Goal: Obtain resource: Download file/media

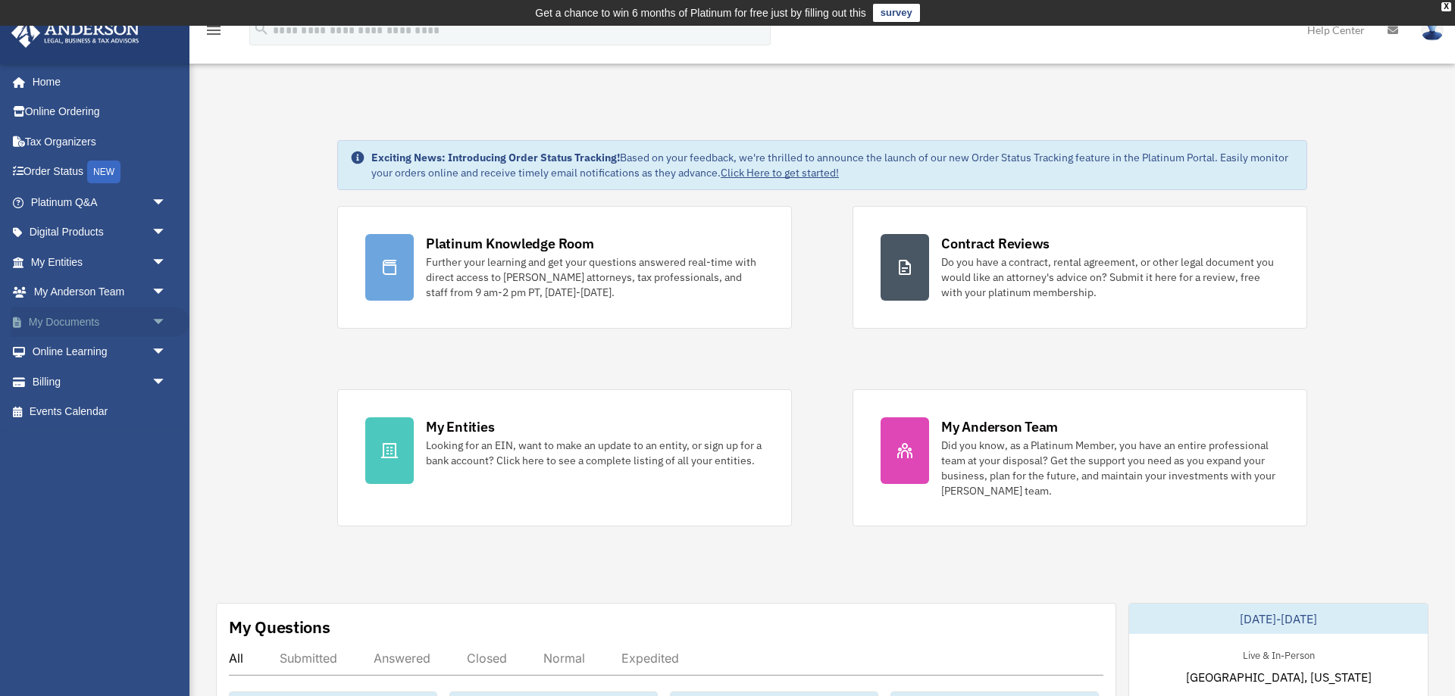
click at [92, 323] on link "My Documents arrow_drop_down" at bounding box center [100, 322] width 179 height 30
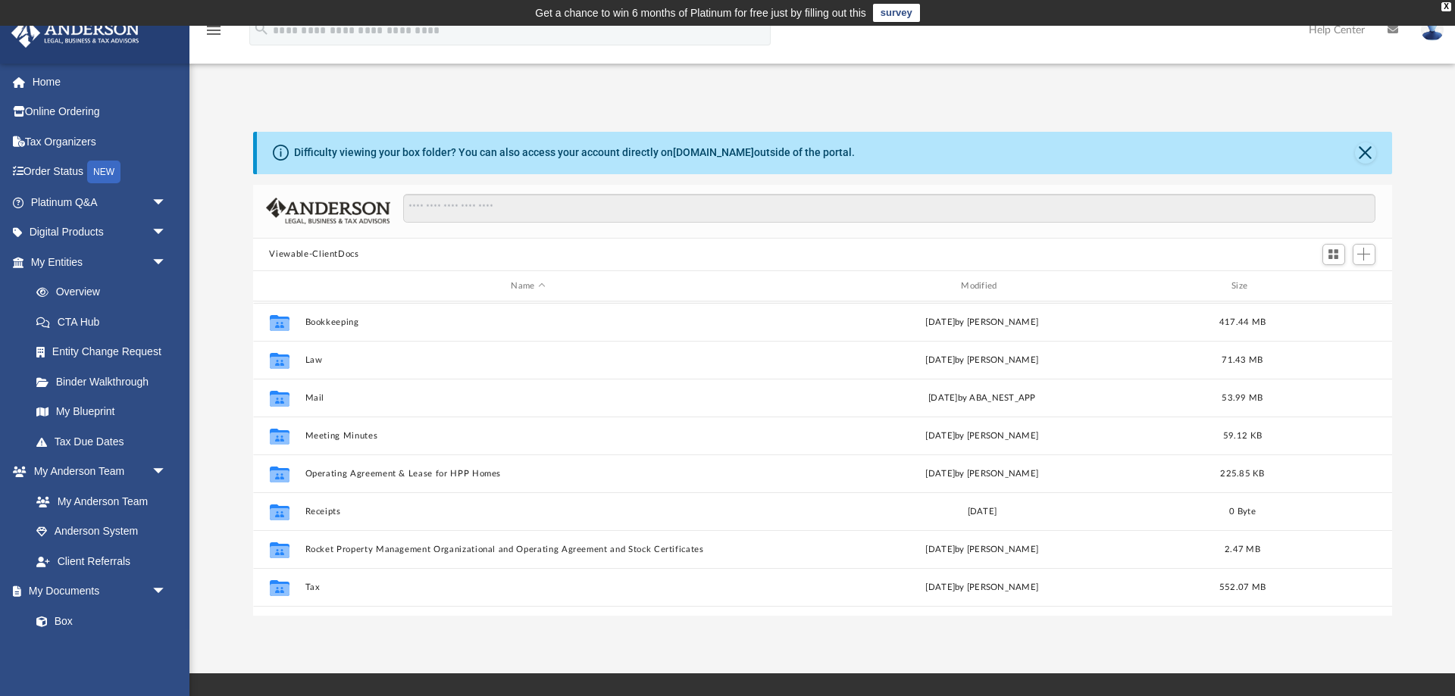
scroll to position [150, 0]
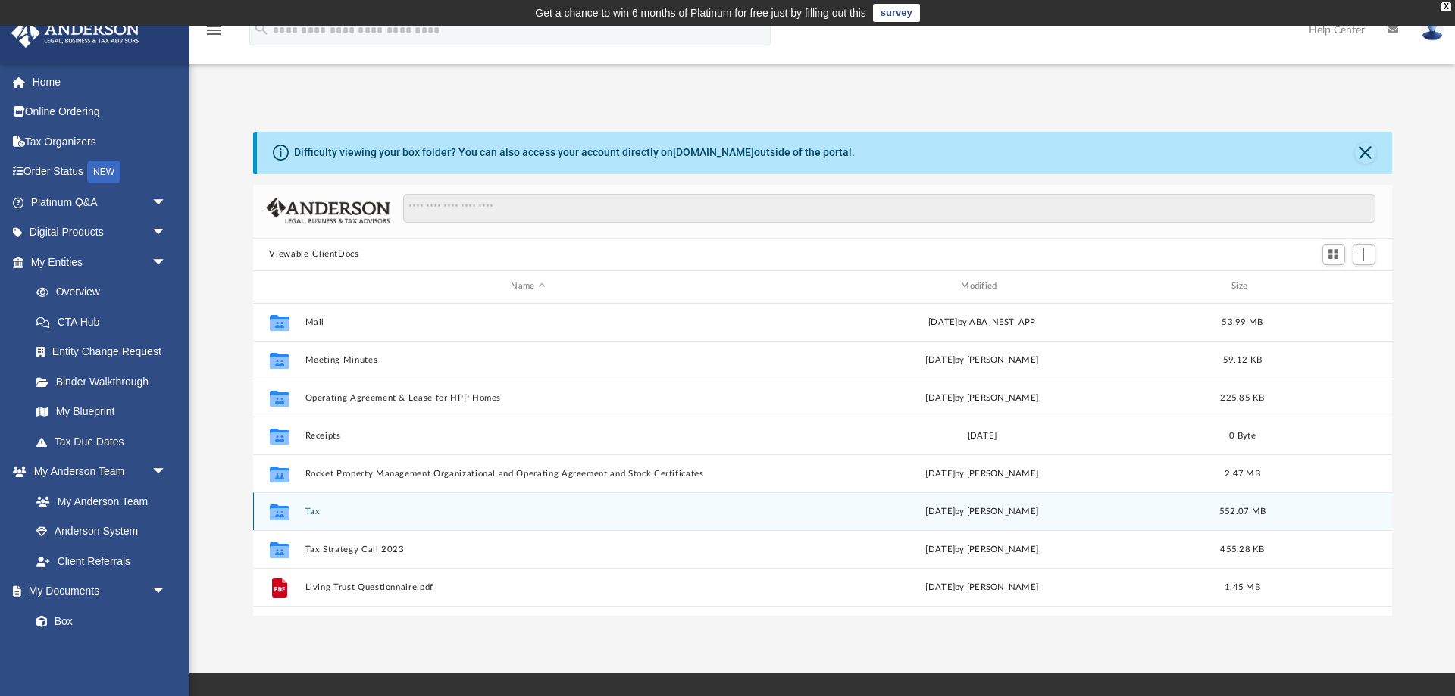
click at [305, 511] on div "Collaborated Folder Tax [DATE] by [PERSON_NAME] 552.07 MB" at bounding box center [822, 512] width 1139 height 38
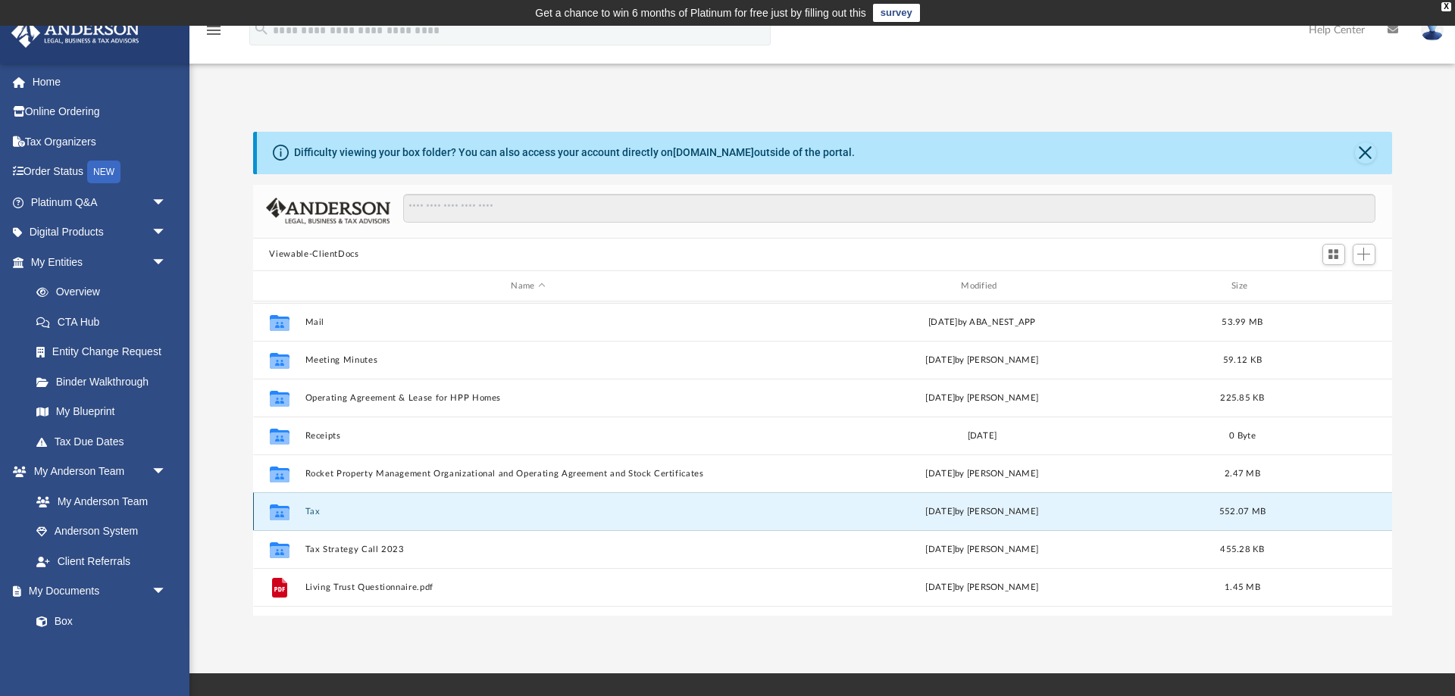
click at [311, 511] on button "Tax" at bounding box center [528, 512] width 447 height 10
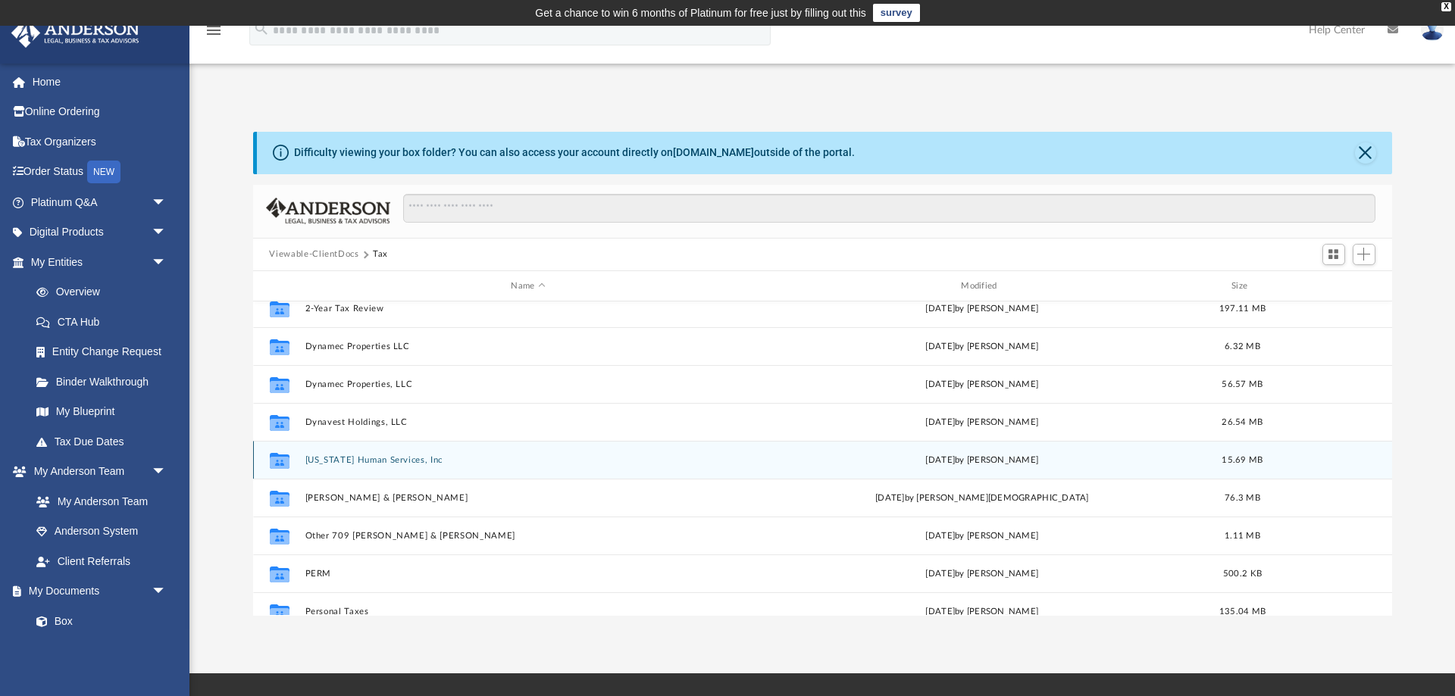
scroll to position [100, 0]
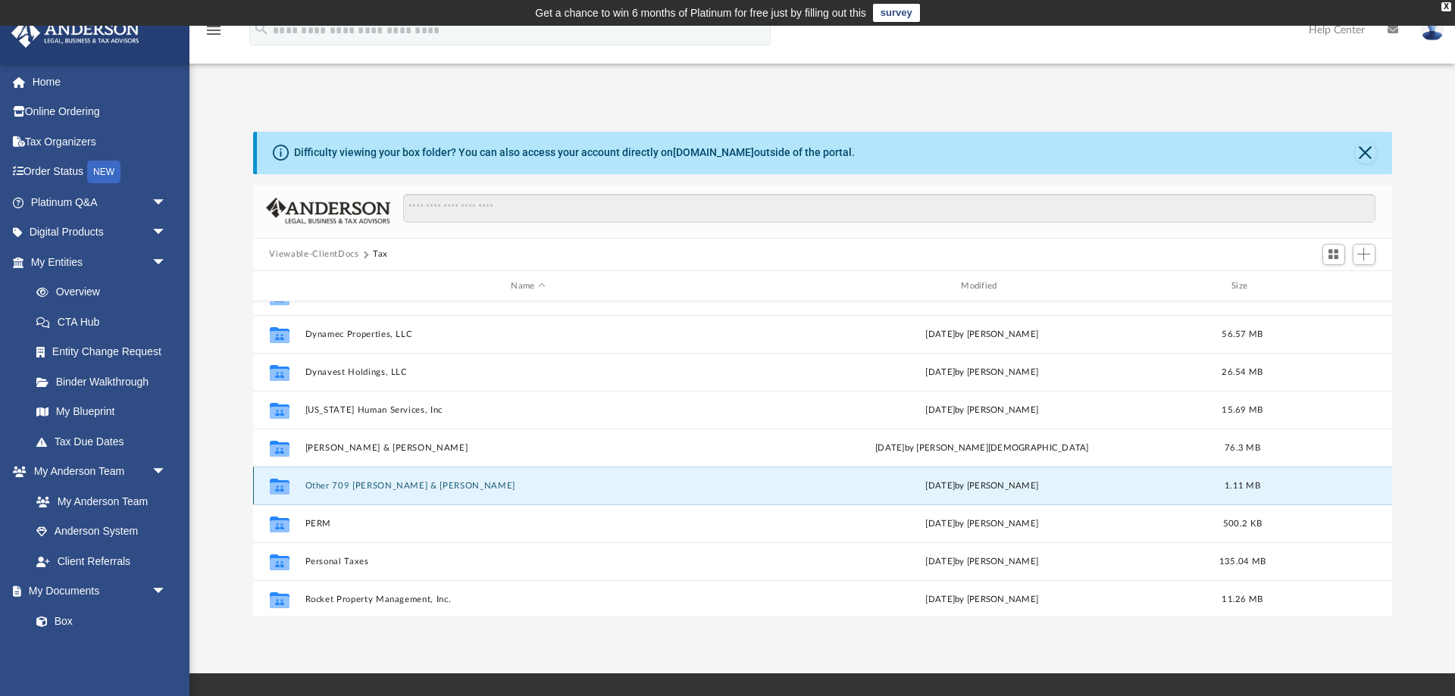
click at [373, 485] on button "Other 709 [PERSON_NAME] & [PERSON_NAME]" at bounding box center [528, 486] width 447 height 10
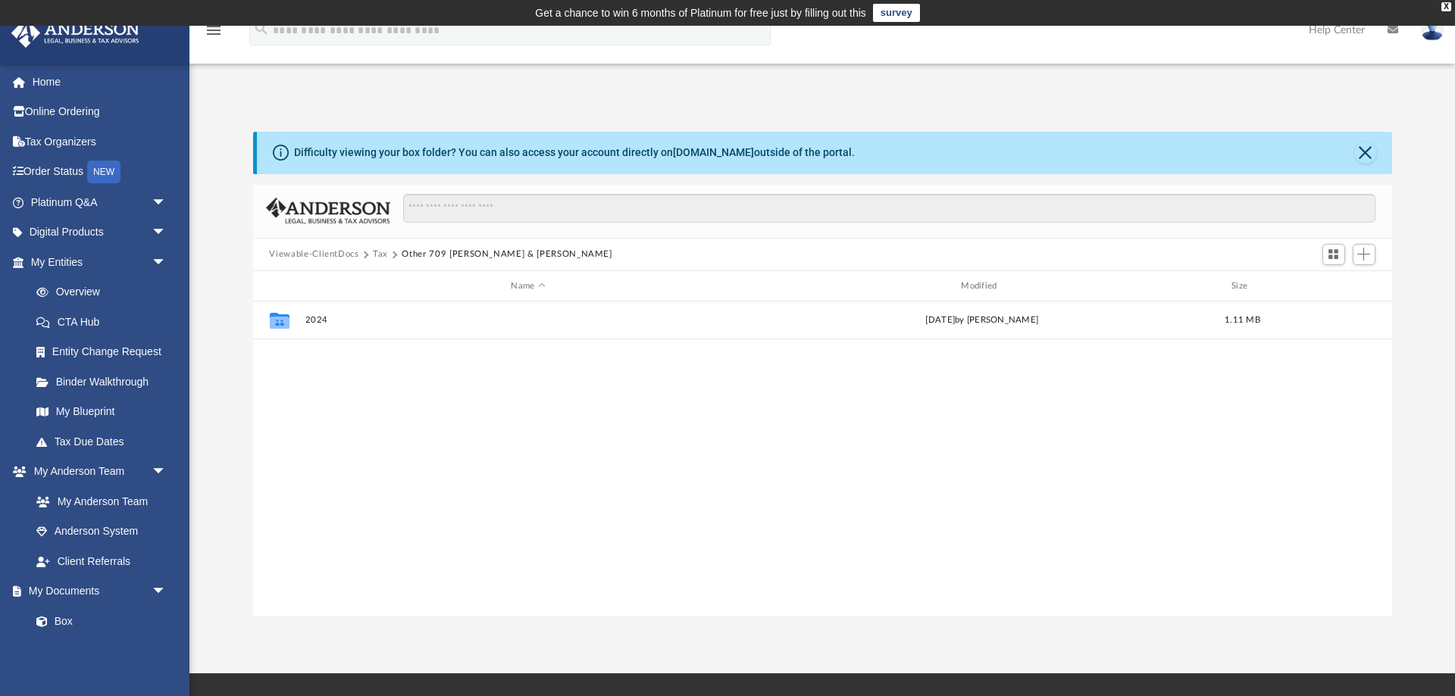
scroll to position [0, 0]
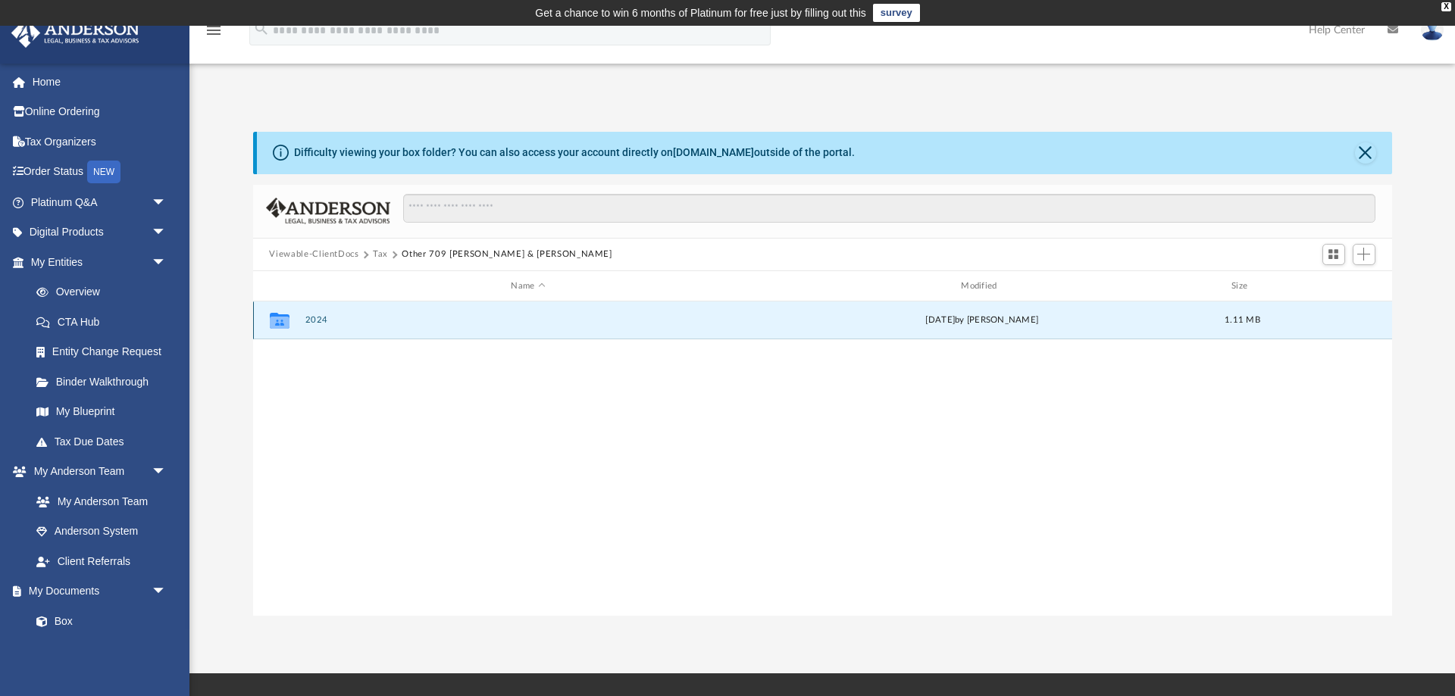
click at [314, 324] on button "2024" at bounding box center [528, 321] width 447 height 10
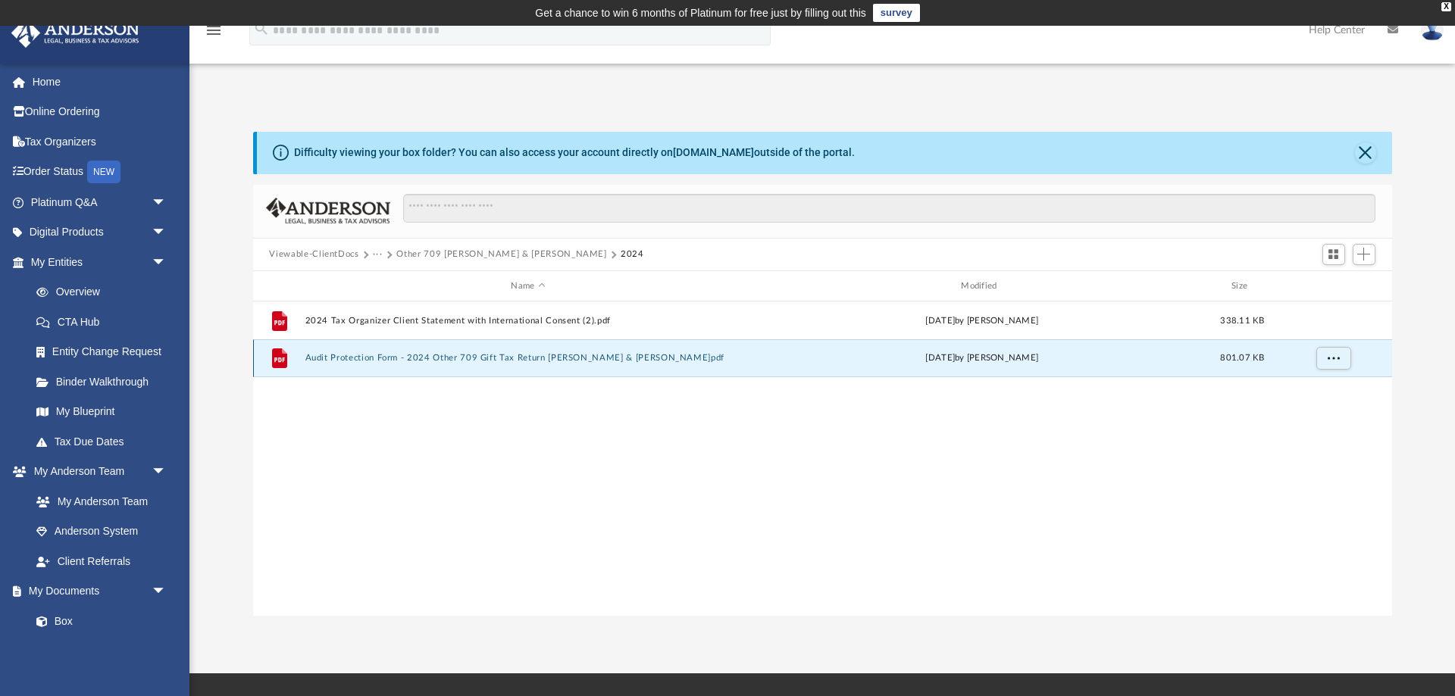
click at [349, 355] on button "Audit Protection Form - 2024 Other 709 Gift Tax Return [PERSON_NAME] & [PERSON_…" at bounding box center [528, 359] width 447 height 10
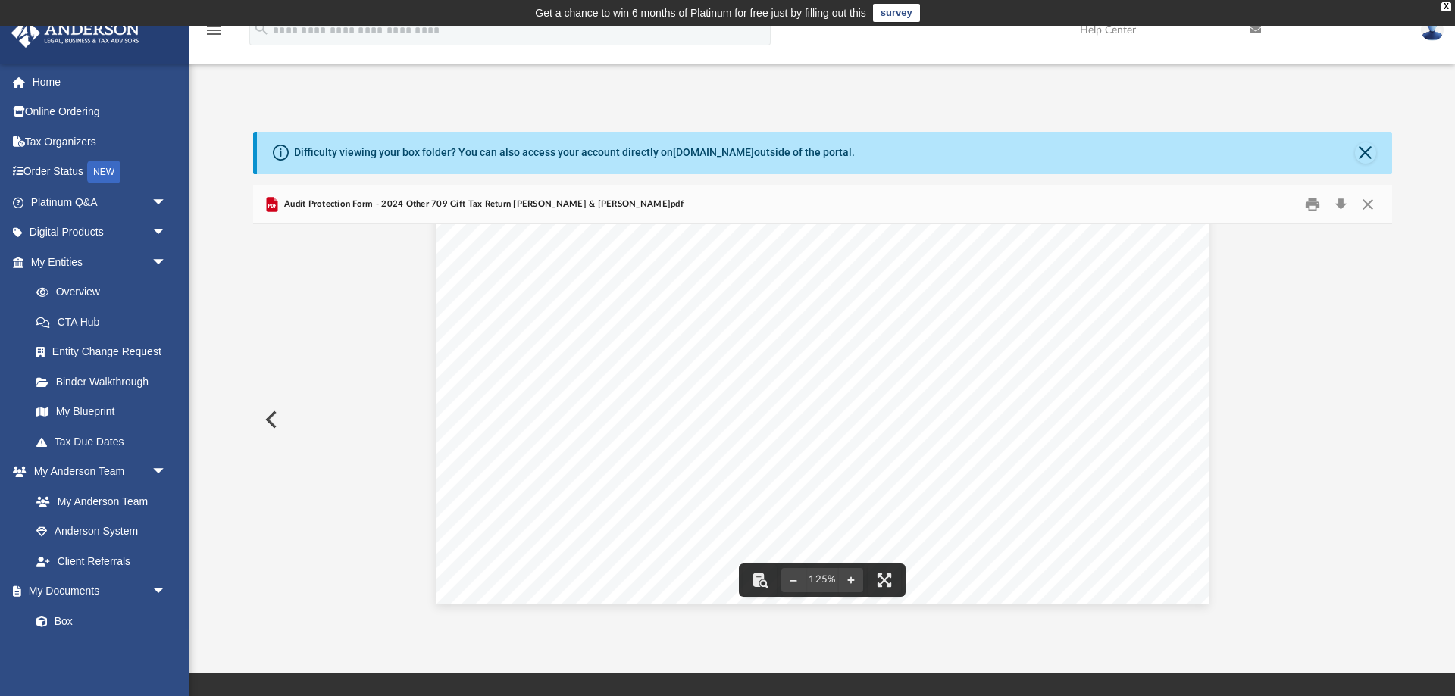
scroll to position [454, 0]
click at [1375, 201] on button "Close" at bounding box center [1367, 203] width 27 height 23
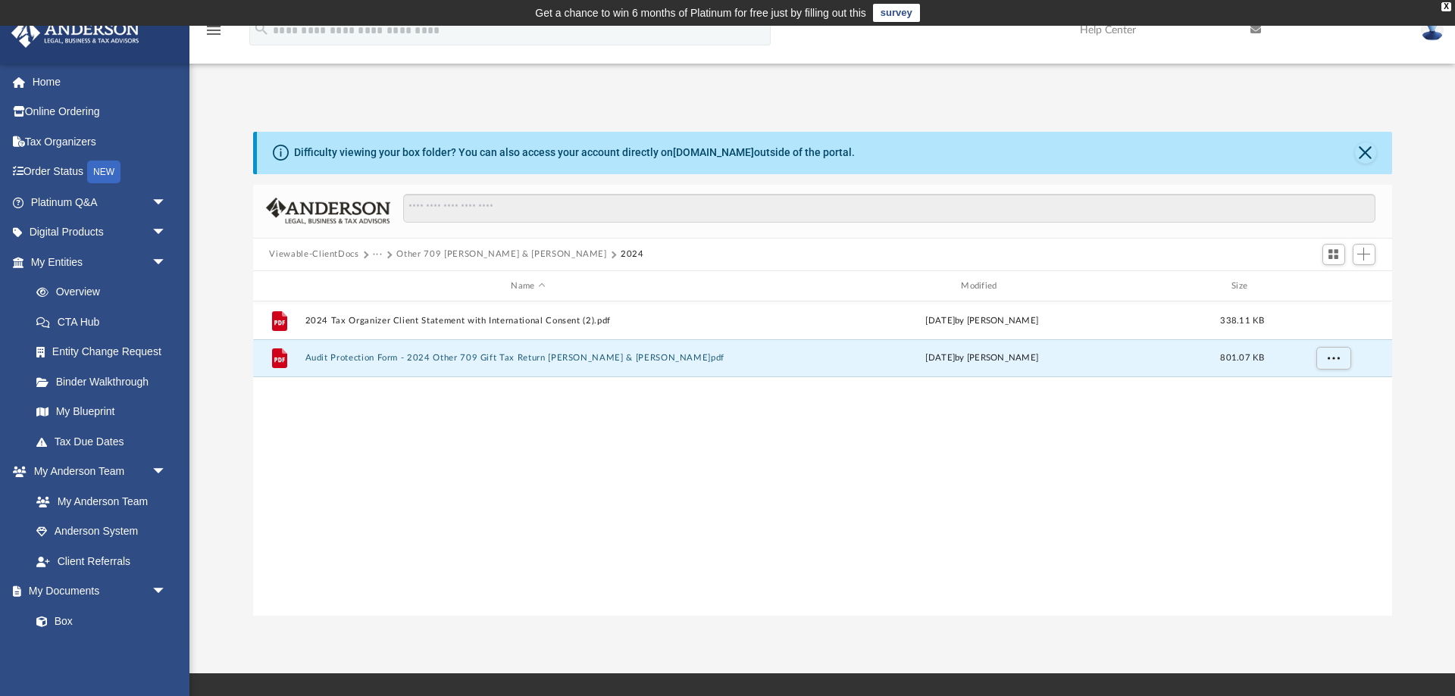
click at [393, 257] on span "···" at bounding box center [384, 255] width 23 height 14
click at [392, 255] on span "···" at bounding box center [384, 255] width 23 height 14
click at [365, 255] on span at bounding box center [365, 255] width 8 height 8
click at [378, 255] on button "···" at bounding box center [378, 255] width 10 height 14
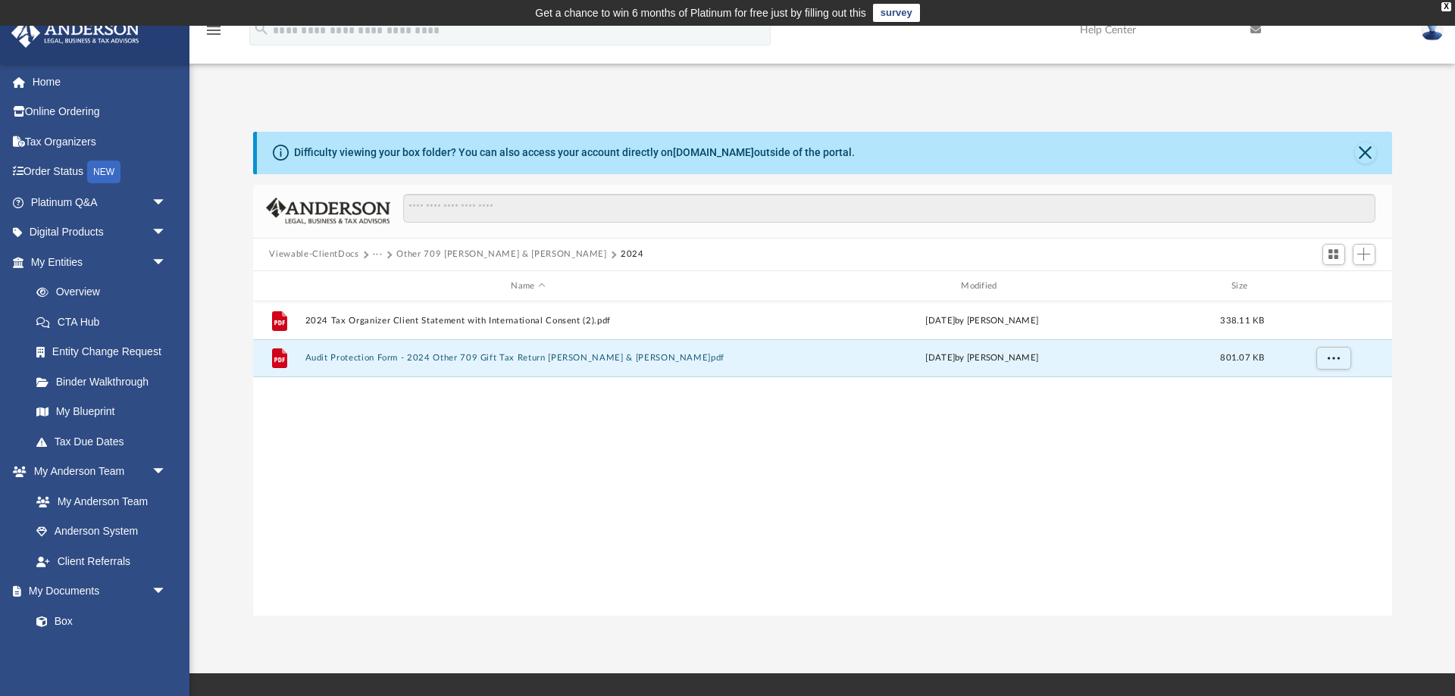
click at [337, 254] on button "Viewable-ClientDocs" at bounding box center [313, 255] width 89 height 14
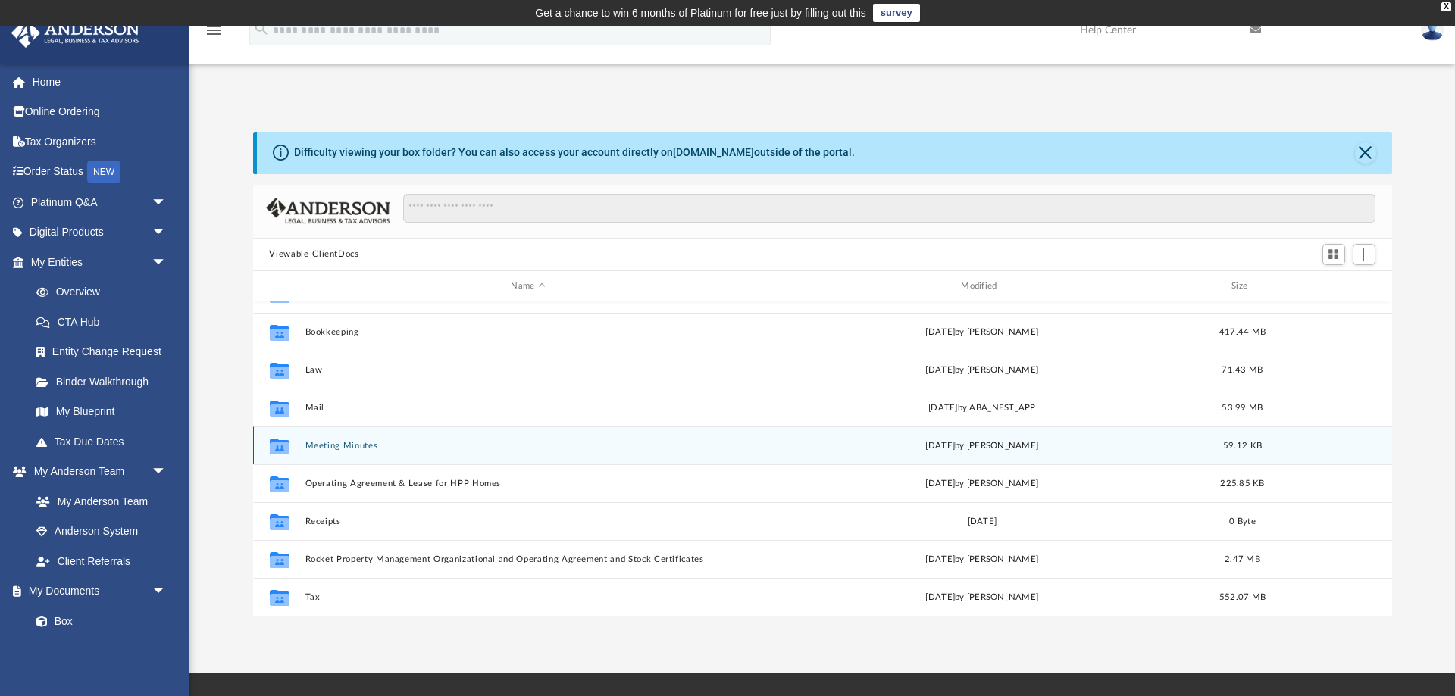
scroll to position [100, 0]
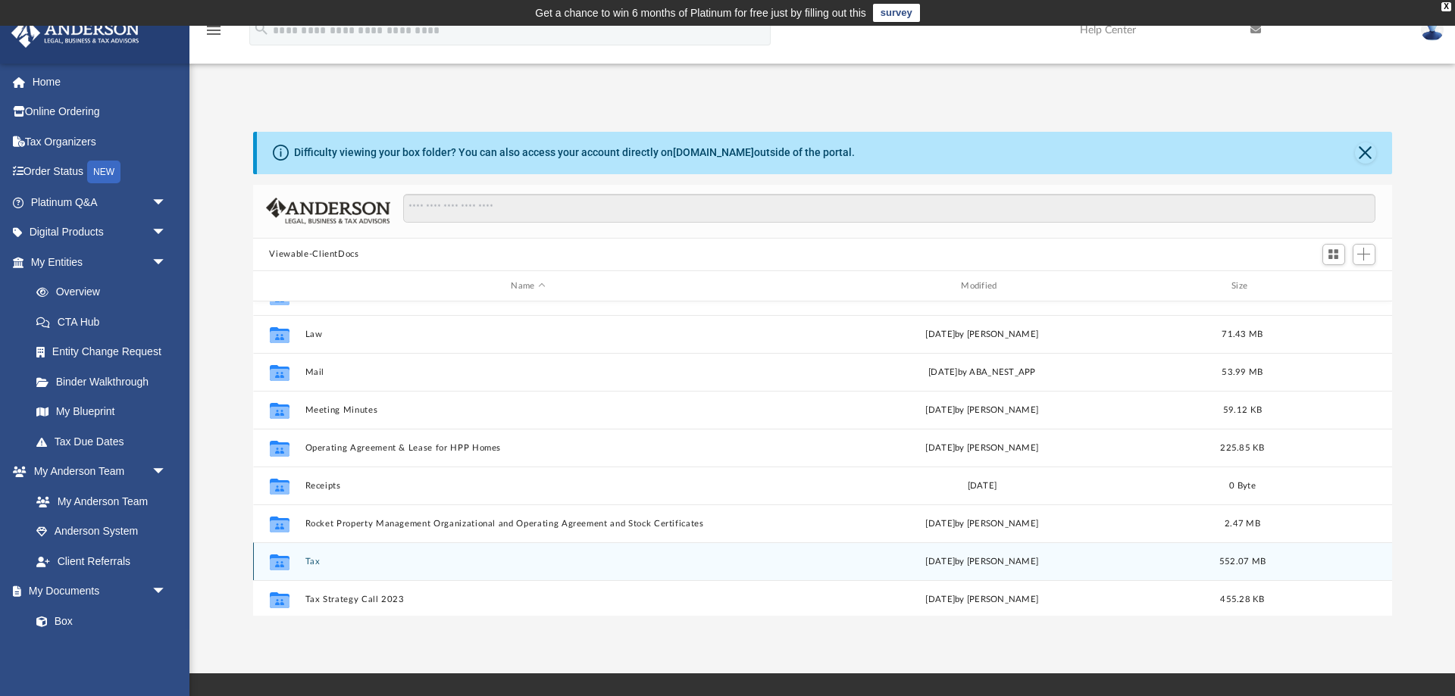
click at [309, 561] on button "Tax" at bounding box center [528, 562] width 447 height 10
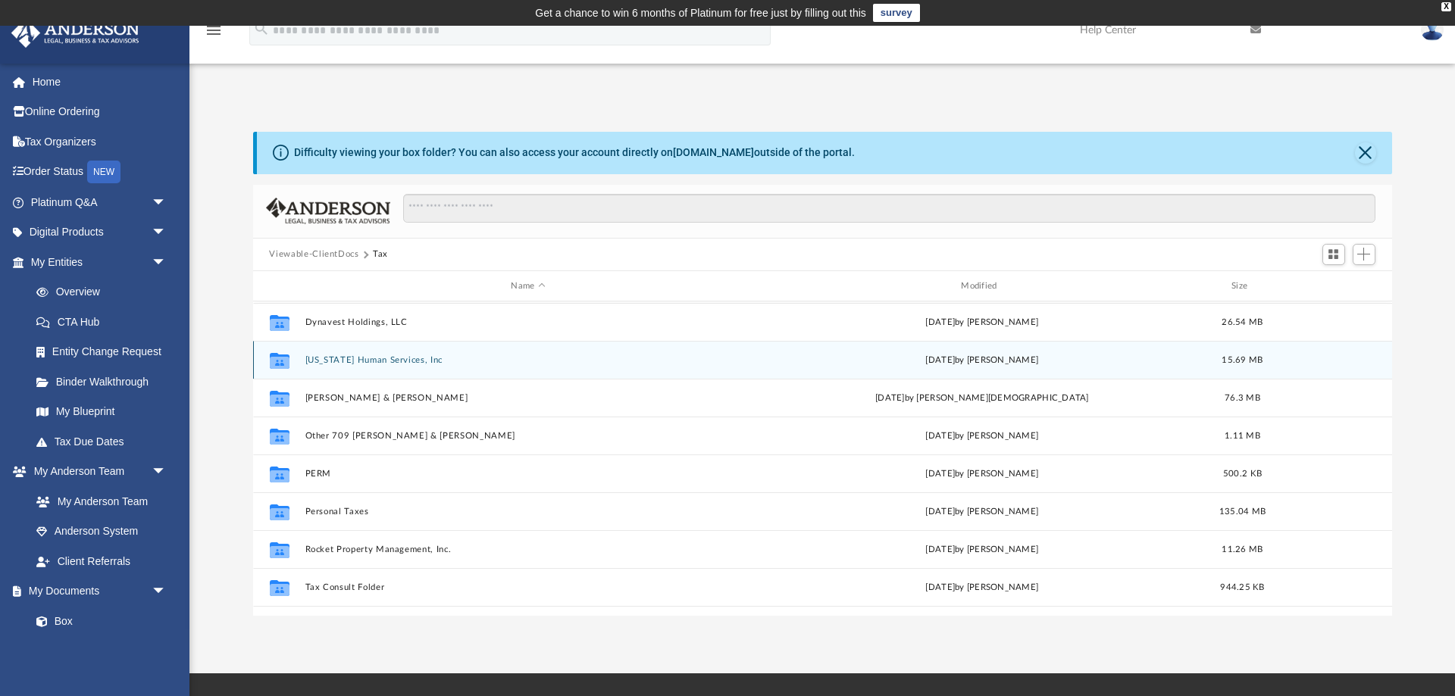
scroll to position [200, 0]
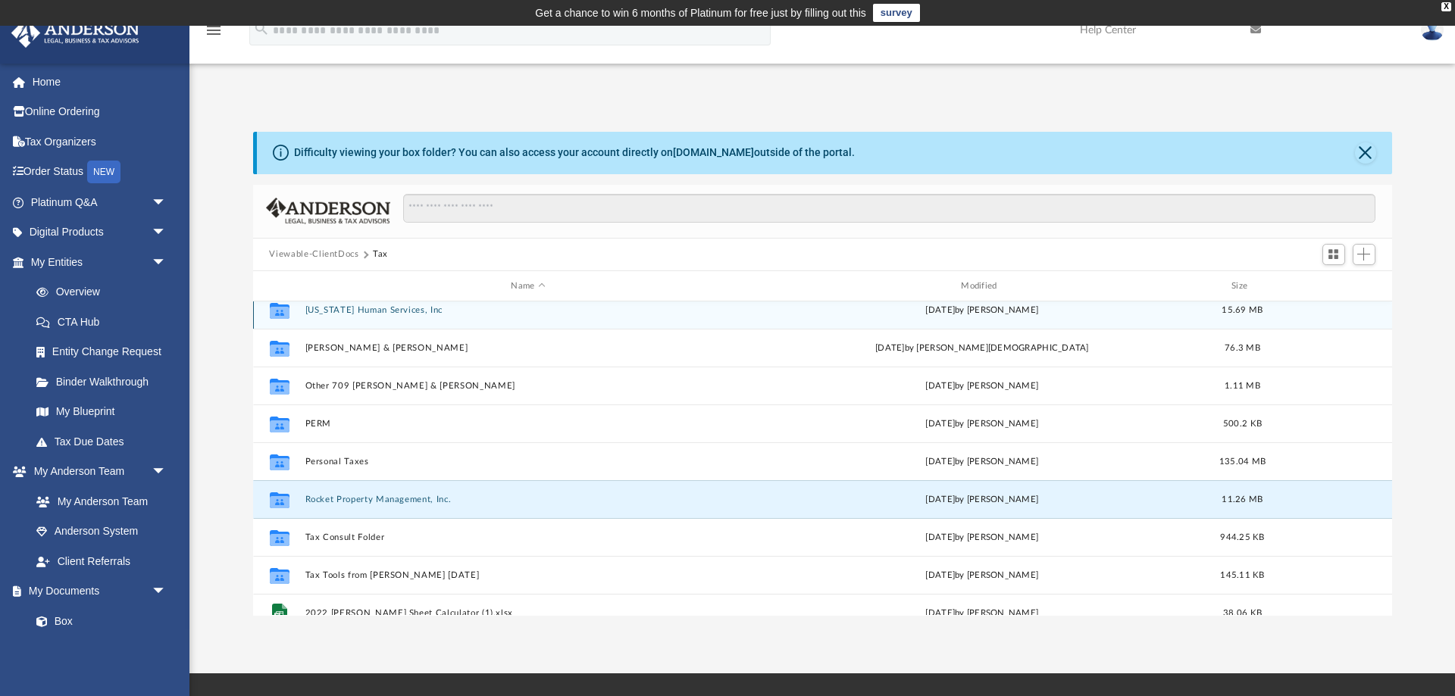
click at [358, 502] on button "Rocket Property Management, Inc." at bounding box center [528, 500] width 447 height 10
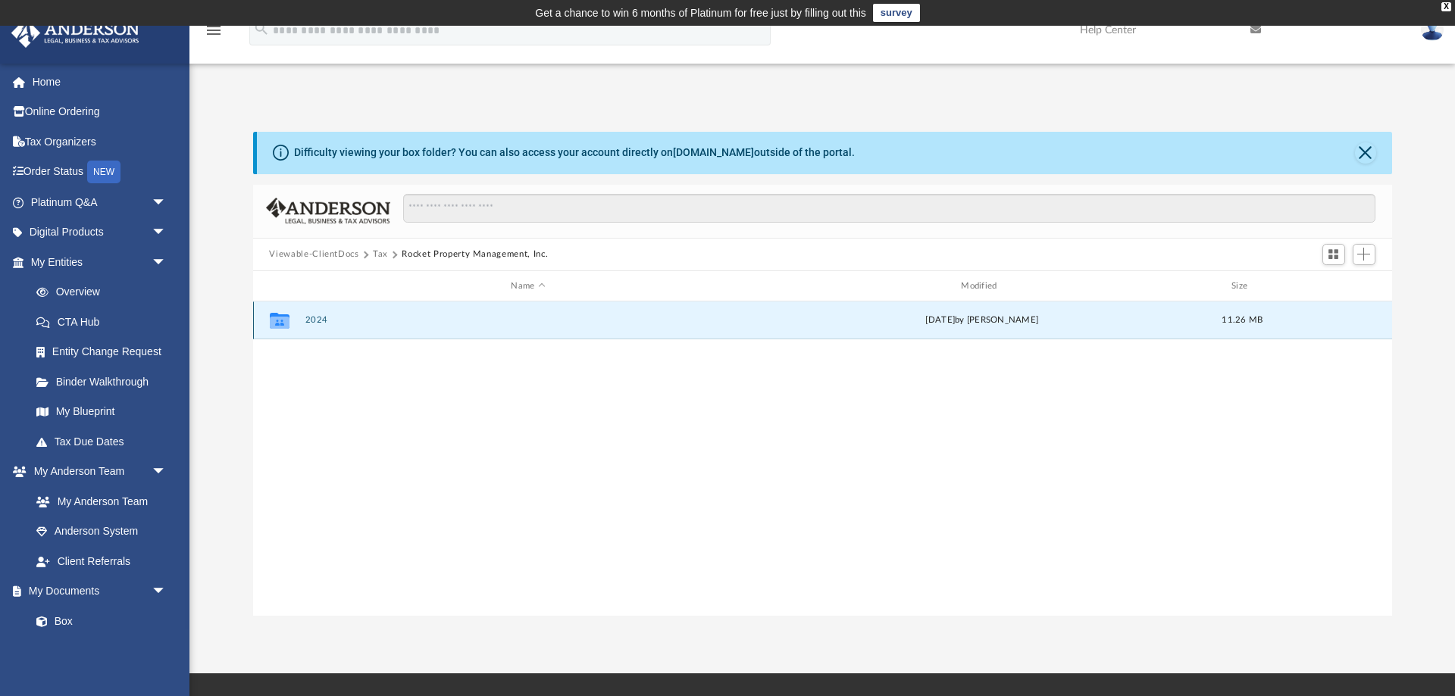
click at [315, 320] on button "2024" at bounding box center [528, 321] width 447 height 10
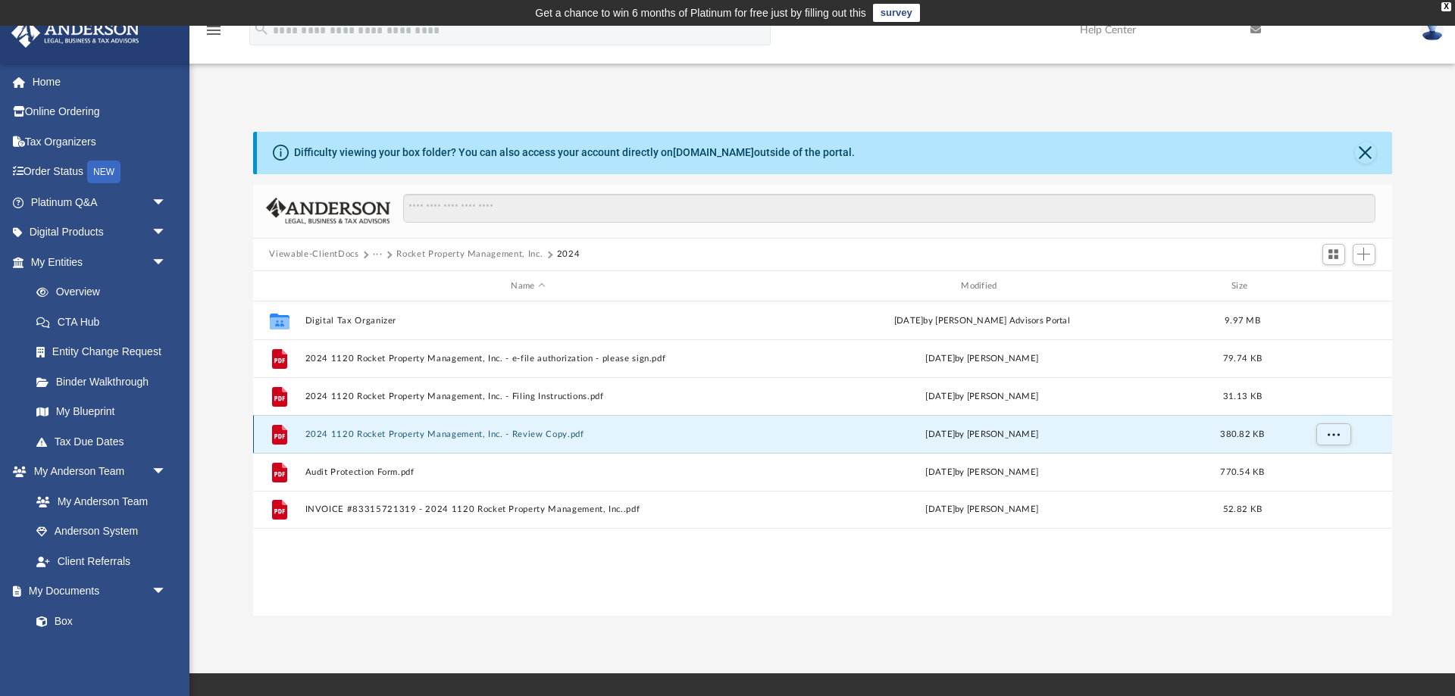
click at [471, 436] on button "2024 1120 Rocket Property Management, Inc. - Review Copy.pdf" at bounding box center [528, 435] width 447 height 10
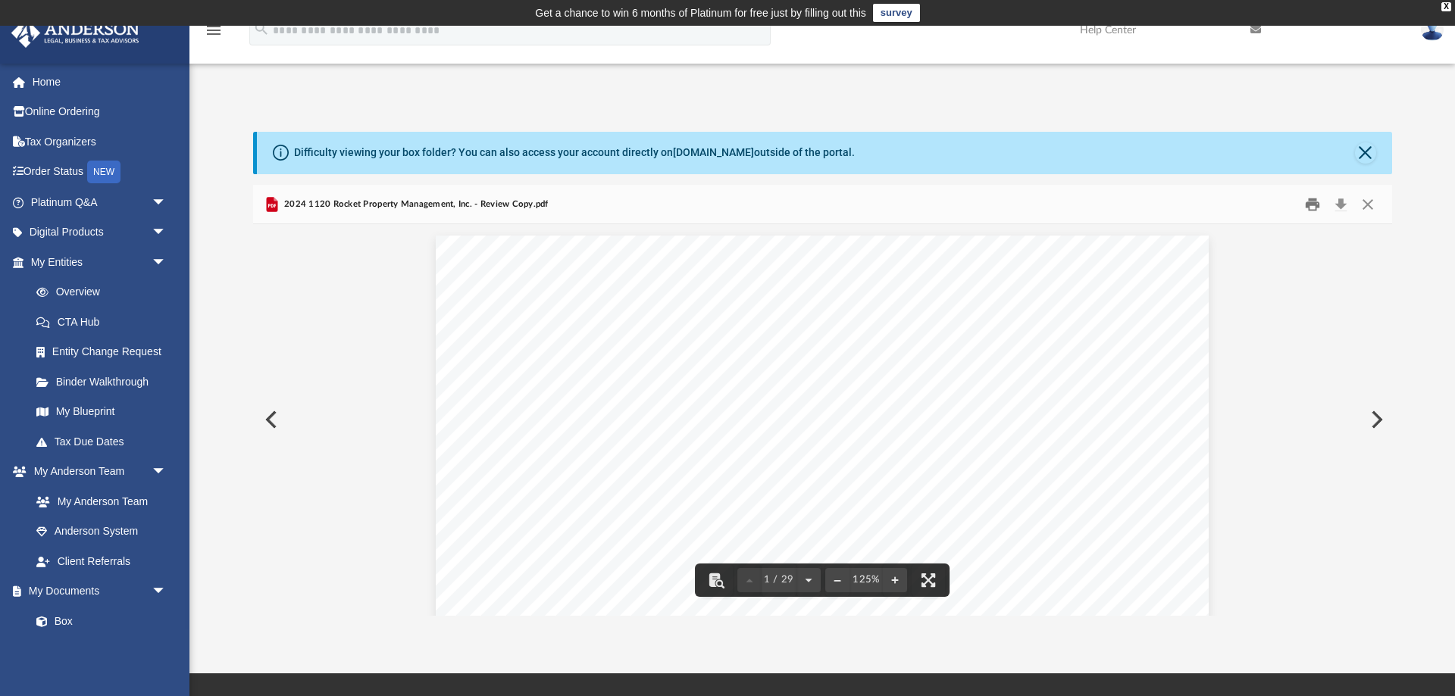
click at [1313, 207] on button "Print" at bounding box center [1312, 203] width 30 height 23
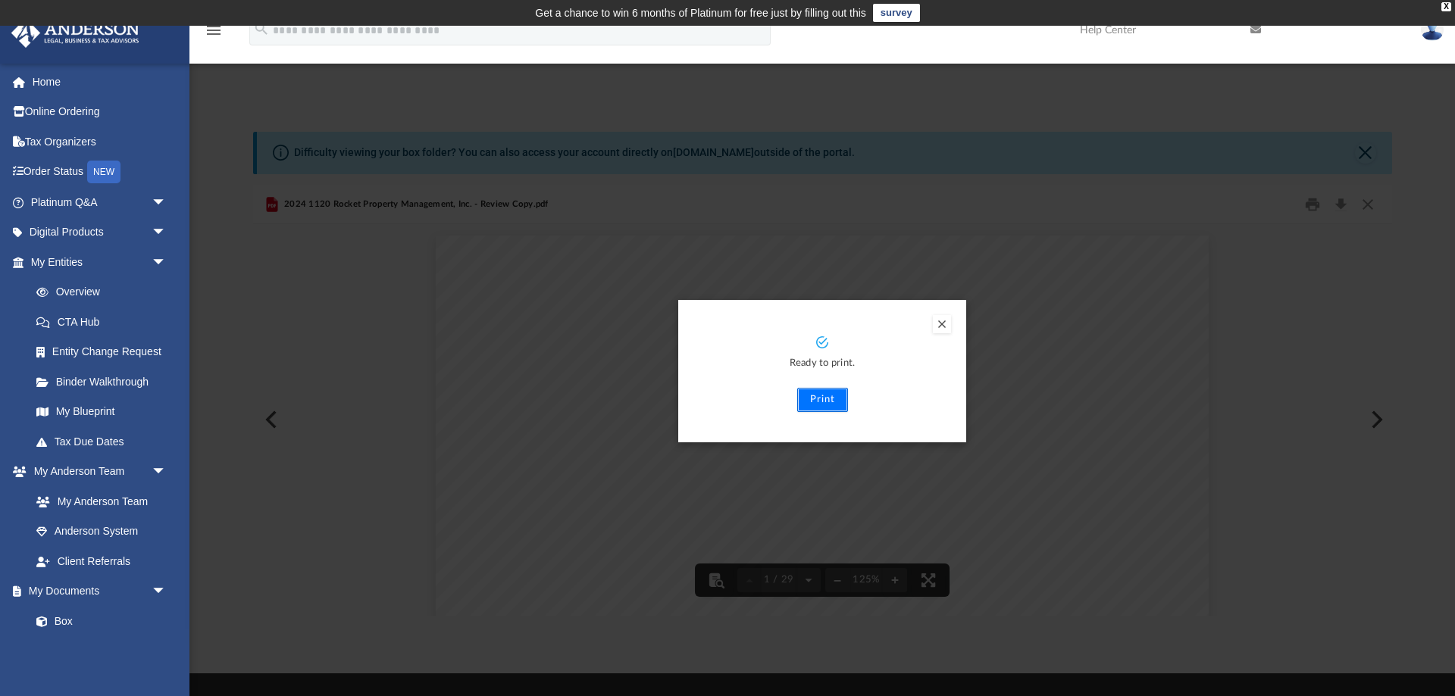
click at [840, 394] on button "Print" at bounding box center [822, 400] width 51 height 24
